Goal: Information Seeking & Learning: Learn about a topic

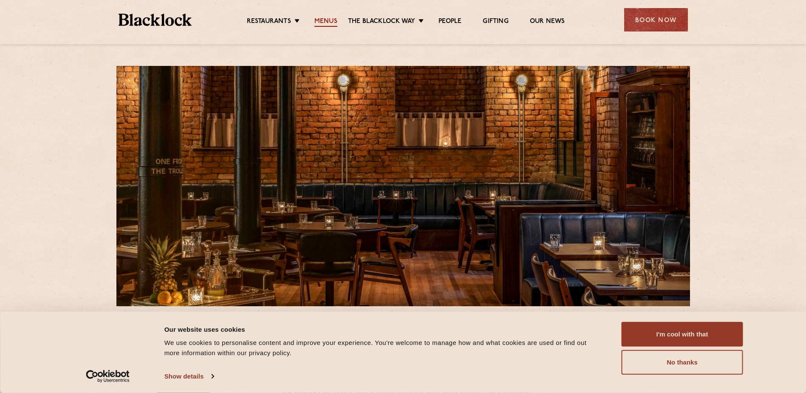
click at [333, 19] on link "Menus" at bounding box center [326, 21] width 23 height 9
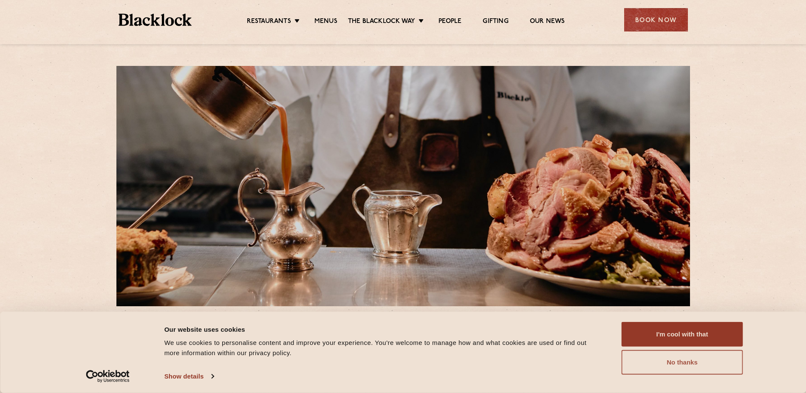
click at [687, 365] on button "No thanks" at bounding box center [683, 362] width 122 height 25
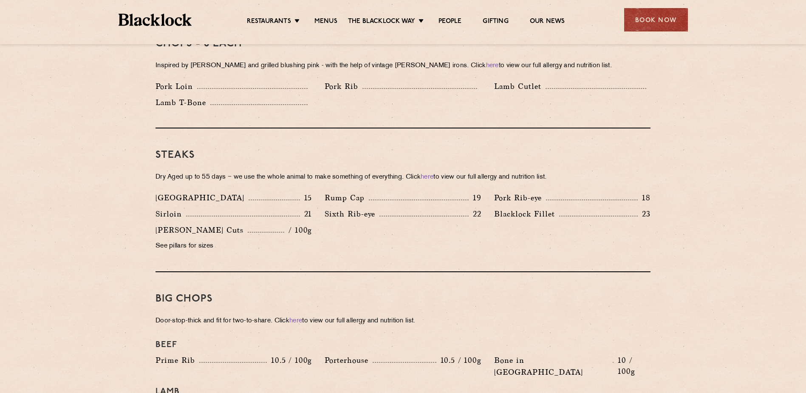
scroll to position [765, 0]
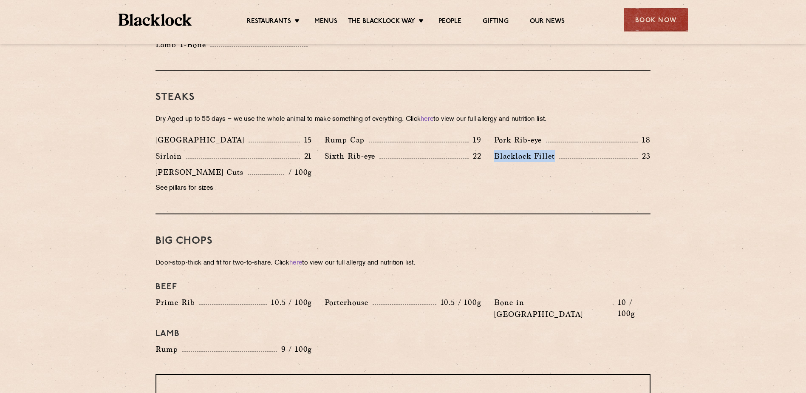
drag, startPoint x: 494, startPoint y: 143, endPoint x: 556, endPoint y: 144, distance: 61.2
click at [556, 150] on p "Blacklock Fillet" at bounding box center [526, 156] width 65 height 12
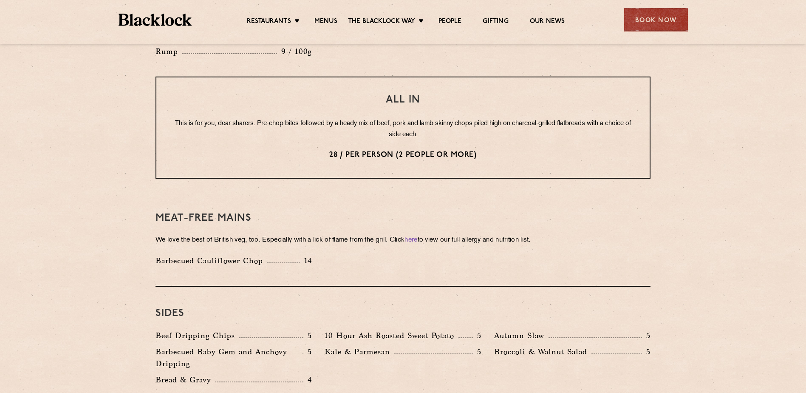
scroll to position [1020, 0]
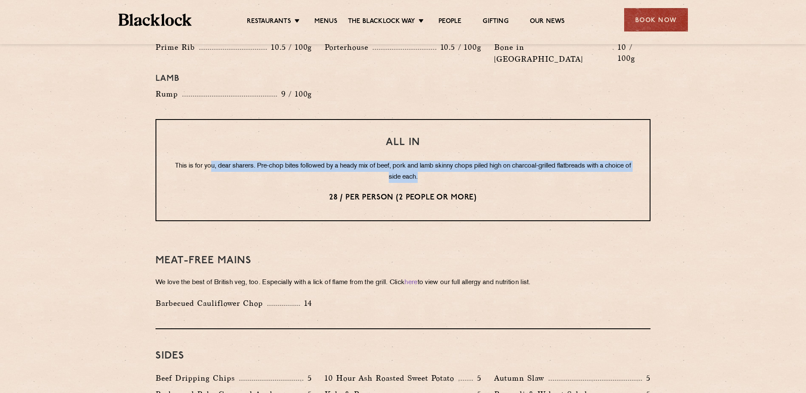
drag, startPoint x: 221, startPoint y: 142, endPoint x: 621, endPoint y: 148, distance: 400.1
click at [621, 161] on p "This is for you, dear sharers. Pre-chop bites followed by a heady mix of beef, …" at bounding box center [403, 172] width 460 height 22
click at [425, 161] on p "This is for you, dear sharers. Pre-chop bites followed by a heady mix of beef, …" at bounding box center [403, 172] width 460 height 22
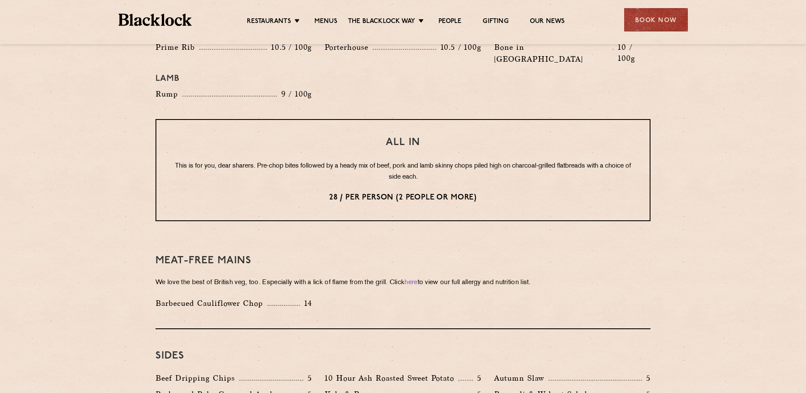
click at [434, 161] on p "This is for you, dear sharers. Pre-chop bites followed by a heady mix of beef, …" at bounding box center [403, 172] width 460 height 22
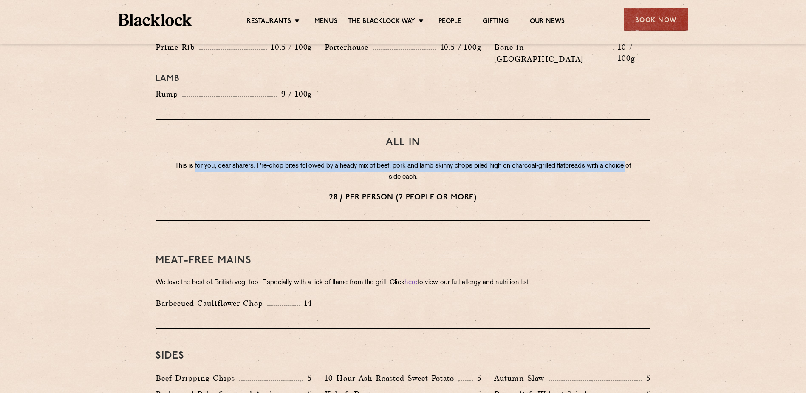
drag, startPoint x: 204, startPoint y: 139, endPoint x: 395, endPoint y: 150, distance: 190.7
click at [395, 161] on p "This is for you, dear sharers. Pre-chop bites followed by a heady mix of beef, …" at bounding box center [403, 172] width 460 height 22
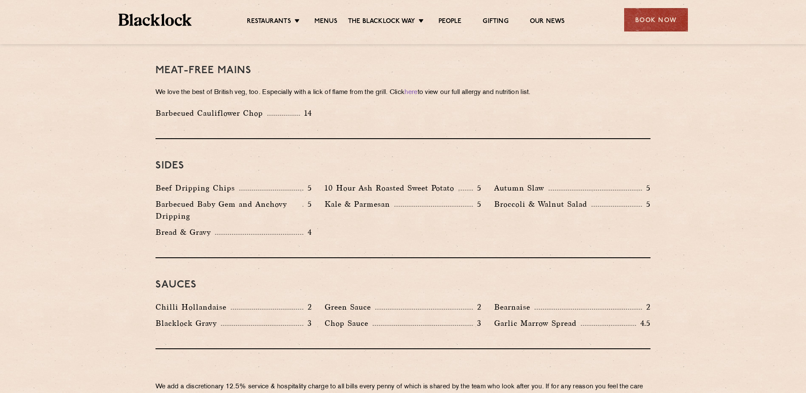
scroll to position [1275, 0]
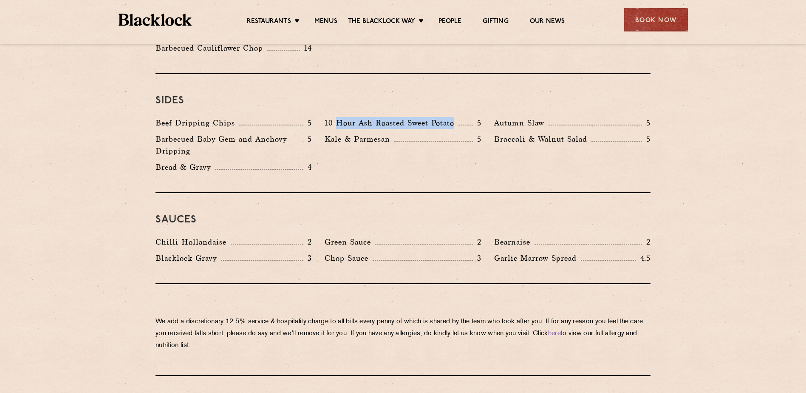
drag, startPoint x: 339, startPoint y: 95, endPoint x: 465, endPoint y: 95, distance: 125.8
click at [465, 117] on div "10 Hour Ash Roasted Sweet Potato 5" at bounding box center [403, 123] width 156 height 12
click at [369, 214] on h3 "Sauces" at bounding box center [403, 219] width 495 height 11
drag, startPoint x: 149, startPoint y: 232, endPoint x: 224, endPoint y: 232, distance: 75.3
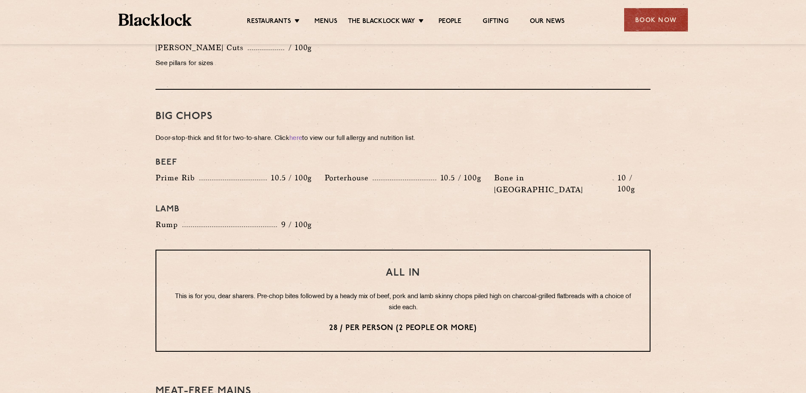
scroll to position [935, 0]
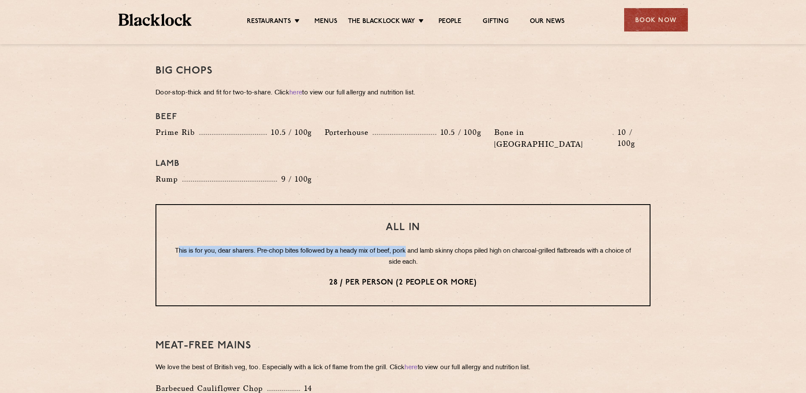
drag, startPoint x: 189, startPoint y: 224, endPoint x: 420, endPoint y: 232, distance: 231.4
click at [420, 246] on p "This is for you, dear sharers. Pre-chop bites followed by a heady mix of beef, …" at bounding box center [403, 257] width 460 height 22
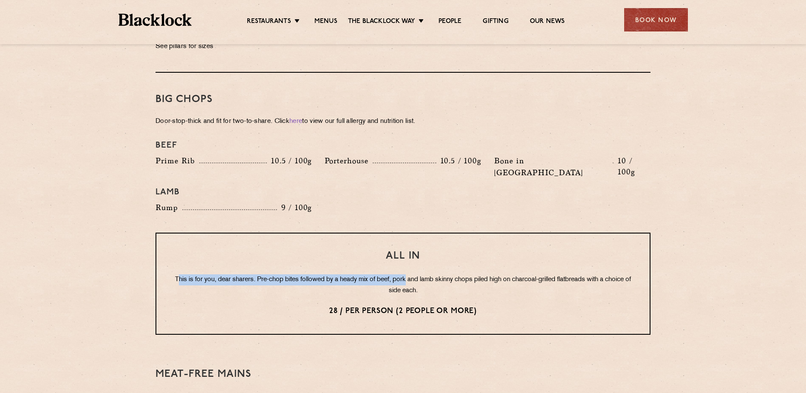
scroll to position [893, 0]
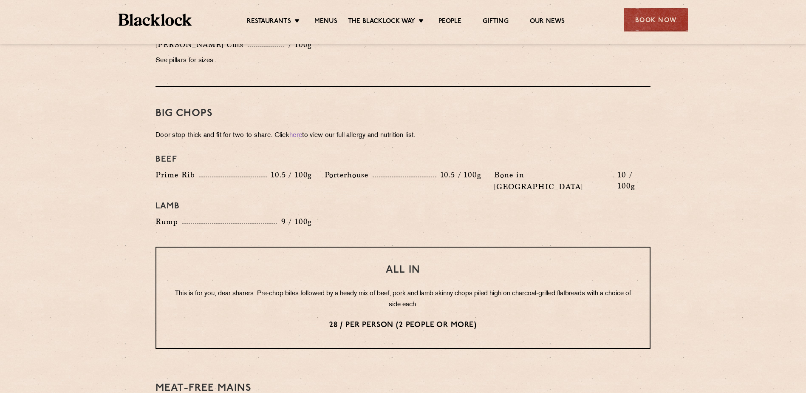
click at [404, 247] on div "All In This is for you, dear sharers. Pre-chop bites followed by a heady mix of…" at bounding box center [403, 298] width 495 height 102
drag, startPoint x: 349, startPoint y: 264, endPoint x: 484, endPoint y: 269, distance: 135.3
click at [484, 288] on p "This is for you, dear sharers. Pre-chop bites followed by a heady mix of beef, …" at bounding box center [403, 299] width 460 height 22
drag, startPoint x: 484, startPoint y: 269, endPoint x: 613, endPoint y: 274, distance: 129.8
click at [613, 288] on p "This is for you, dear sharers. Pre-chop bites followed by a heady mix of beef, …" at bounding box center [403, 299] width 460 height 22
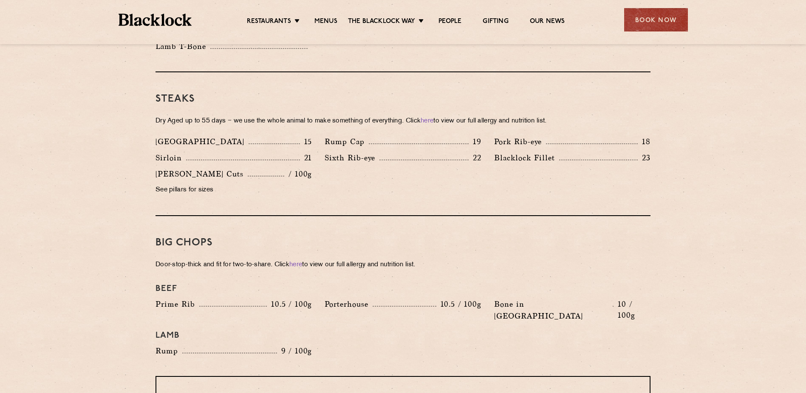
scroll to position [765, 0]
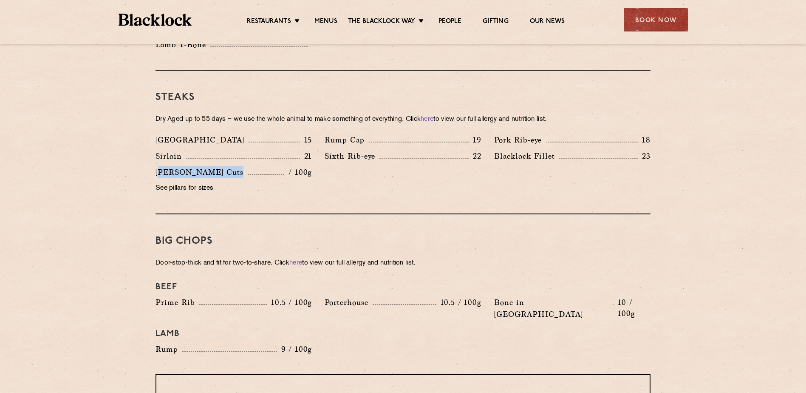
drag, startPoint x: 159, startPoint y: 159, endPoint x: 237, endPoint y: 160, distance: 78.2
click at [237, 166] on div "[PERSON_NAME] Cuts / 100g" at bounding box center [234, 172] width 156 height 12
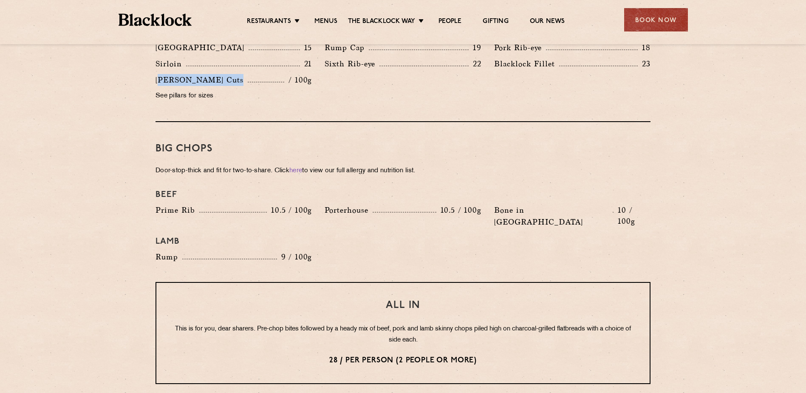
scroll to position [893, 0]
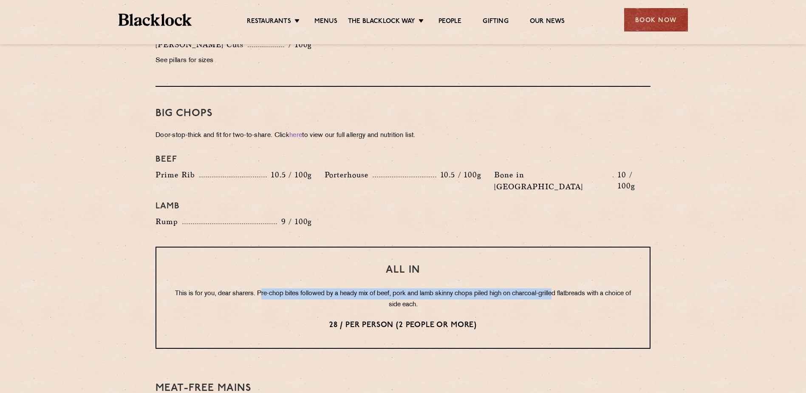
drag, startPoint x: 271, startPoint y: 266, endPoint x: 571, endPoint y: 272, distance: 299.4
click at [571, 288] on p "This is for you, dear sharers. Pre-chop bites followed by a heady mix of beef, …" at bounding box center [403, 299] width 460 height 22
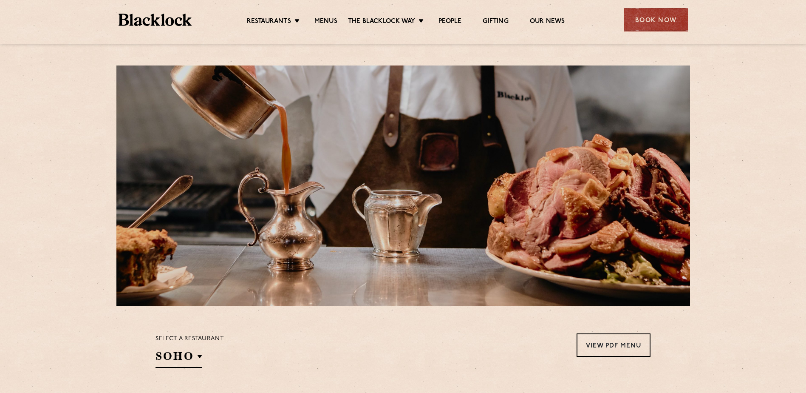
scroll to position [0, 0]
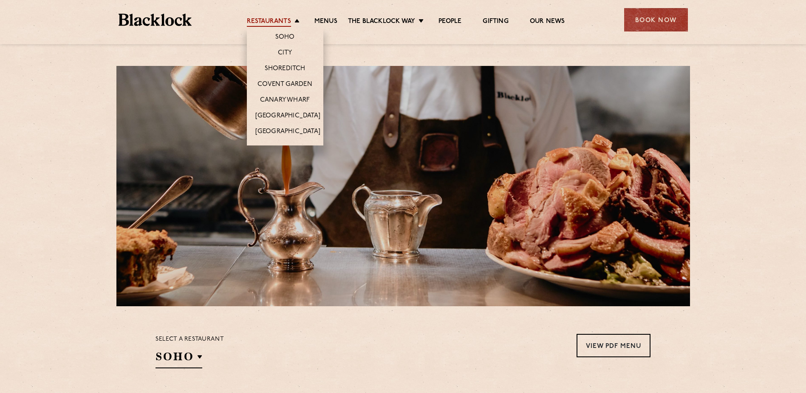
click at [274, 18] on link "Restaurants" at bounding box center [269, 21] width 44 height 9
